Goal: Task Accomplishment & Management: Complete application form

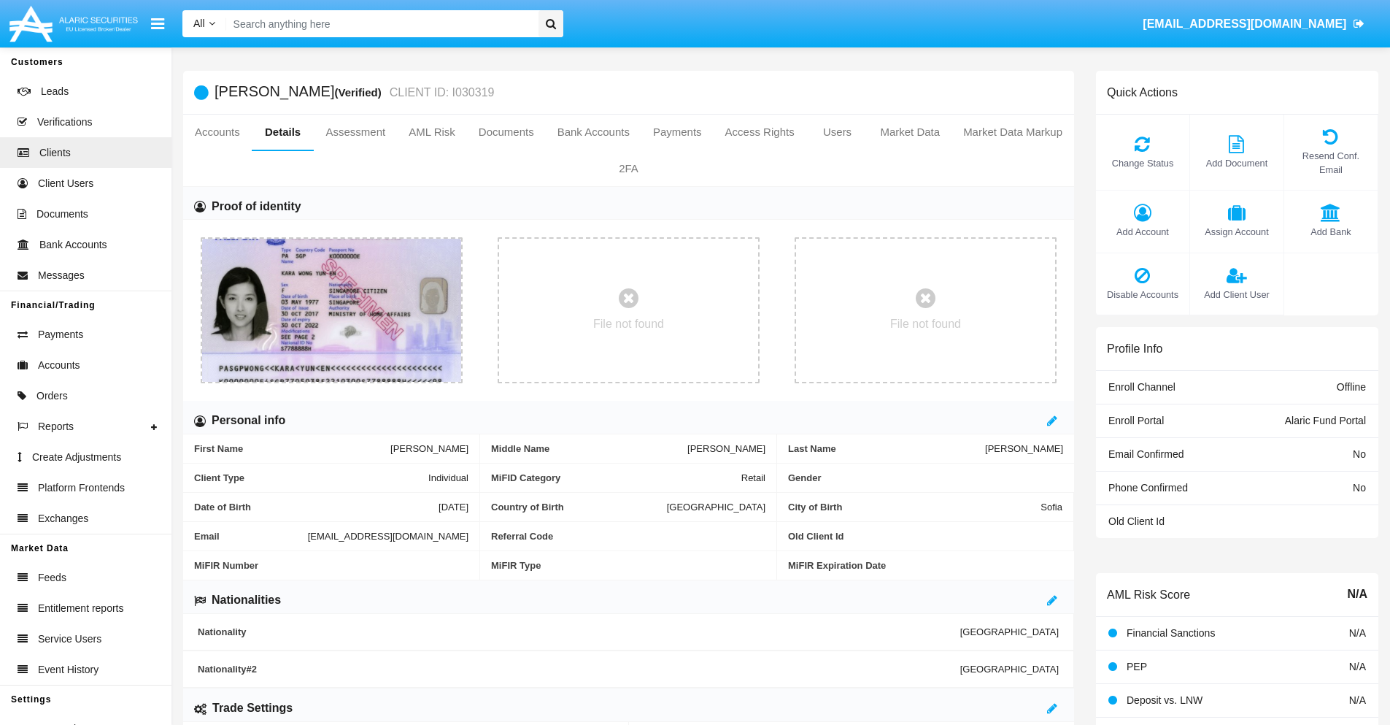
click at [1142, 231] on span "Add Account" at bounding box center [1142, 232] width 79 height 14
